Goal: Task Accomplishment & Management: Manage account settings

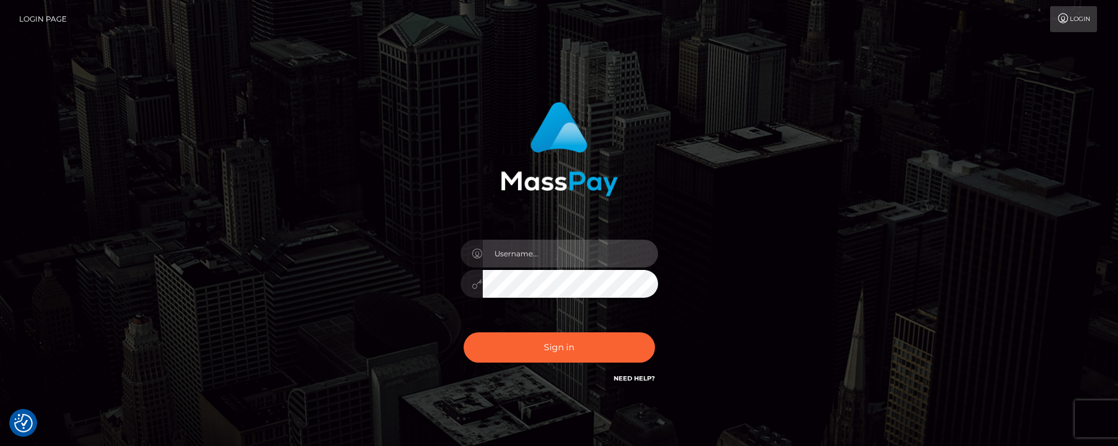
click at [515, 256] on input "text" at bounding box center [570, 253] width 175 height 28
type input "mjones.nvisionu"
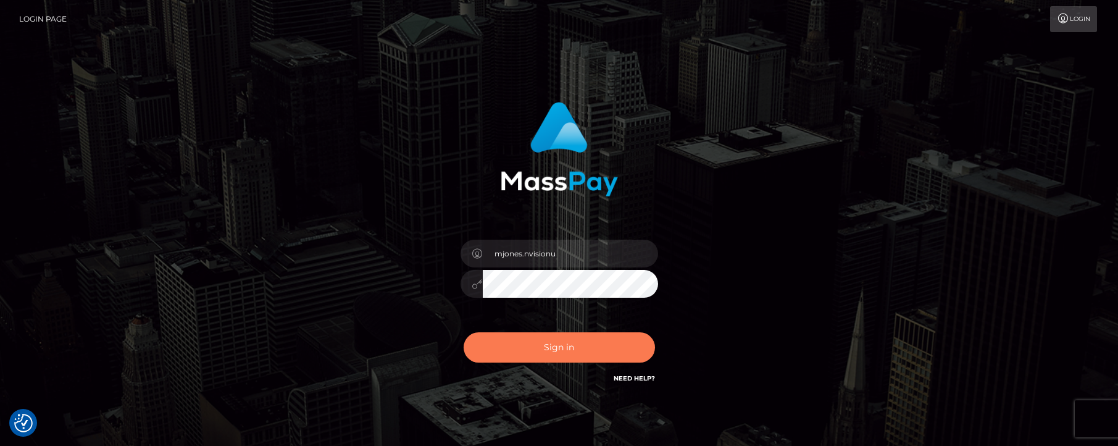
click at [546, 349] on button "Sign in" at bounding box center [558, 347] width 191 height 30
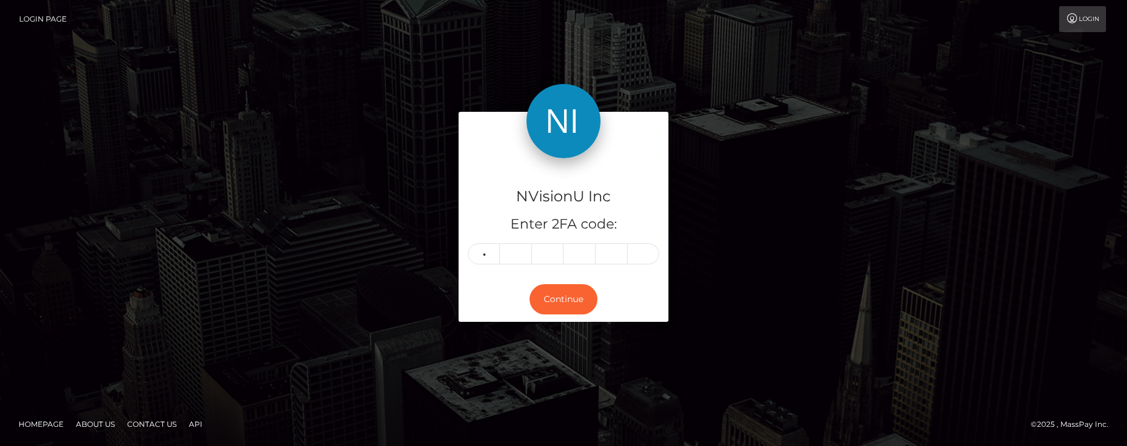
type input "6"
type input "1"
type input "9"
type input "8"
type input "0"
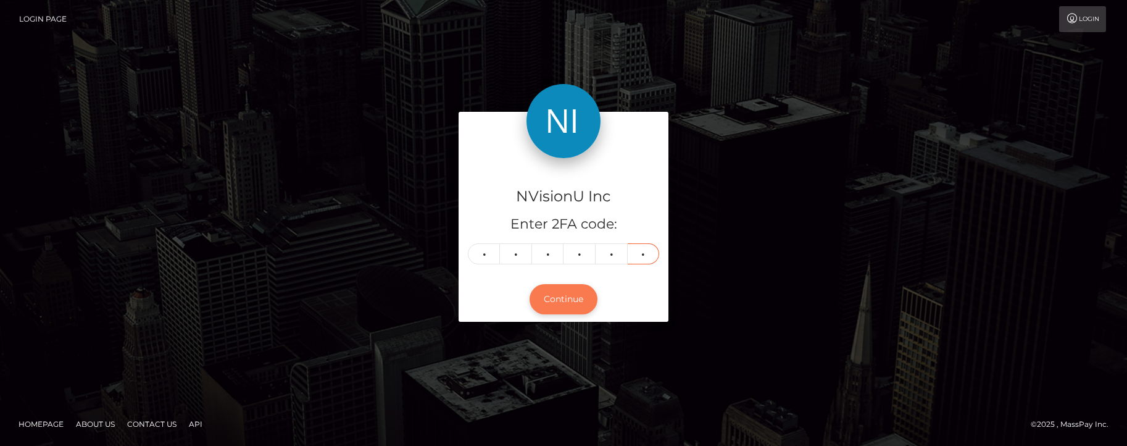
type input "4"
click at [548, 297] on button "Continue" at bounding box center [563, 299] width 68 height 30
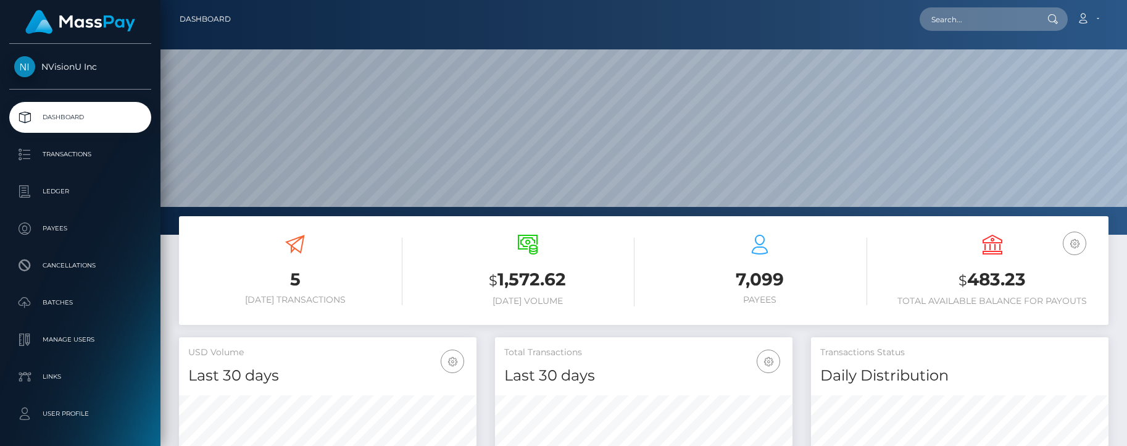
scroll to position [219, 297]
click at [963, 20] on input "text" at bounding box center [978, 18] width 116 height 23
drag, startPoint x: 963, startPoint y: 20, endPoint x: 910, endPoint y: 19, distance: 53.1
click at [910, 19] on div "15f91 Loading... Loading... Account Edit Profile Logout" at bounding box center [674, 19] width 867 height 26
type input "nvisionu"
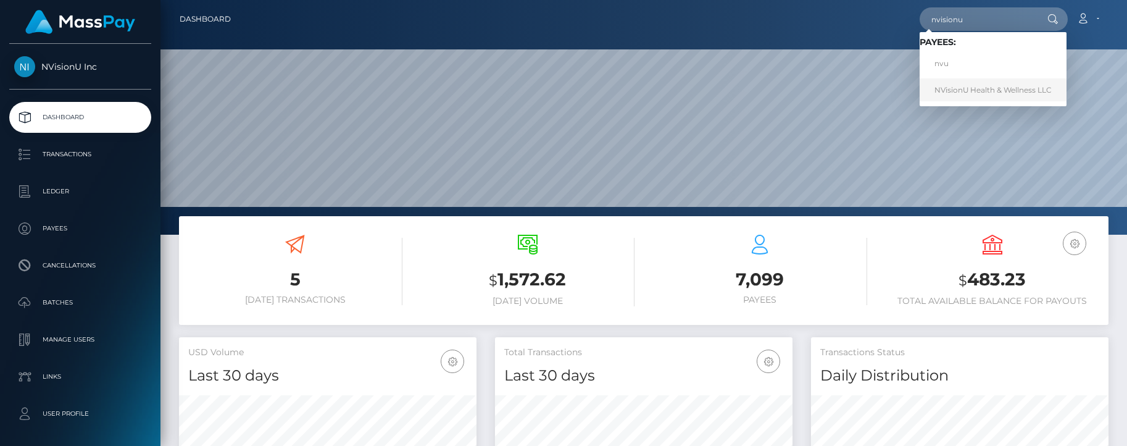
click at [984, 88] on link "NVisionU Health & Wellness LLC" at bounding box center [993, 89] width 147 height 23
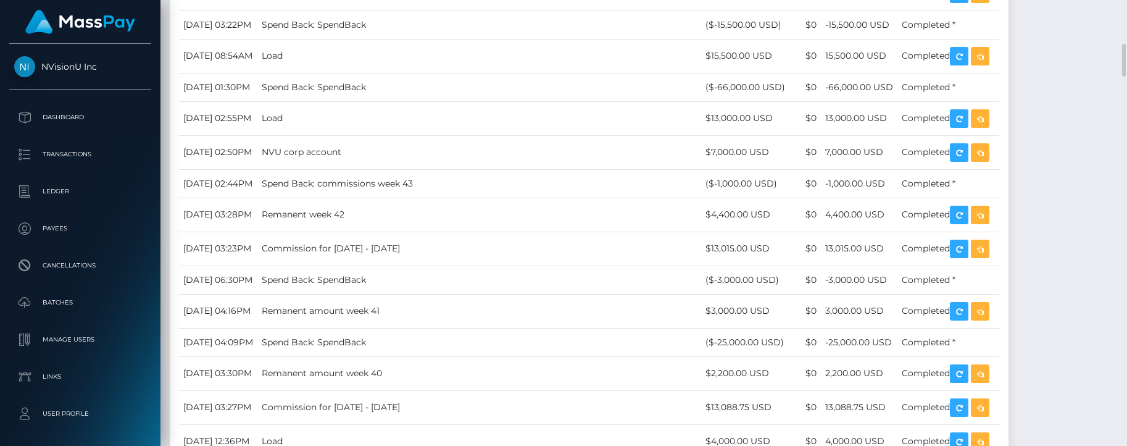
scroll to position [1173, 0]
